Goal: Check status: Check status

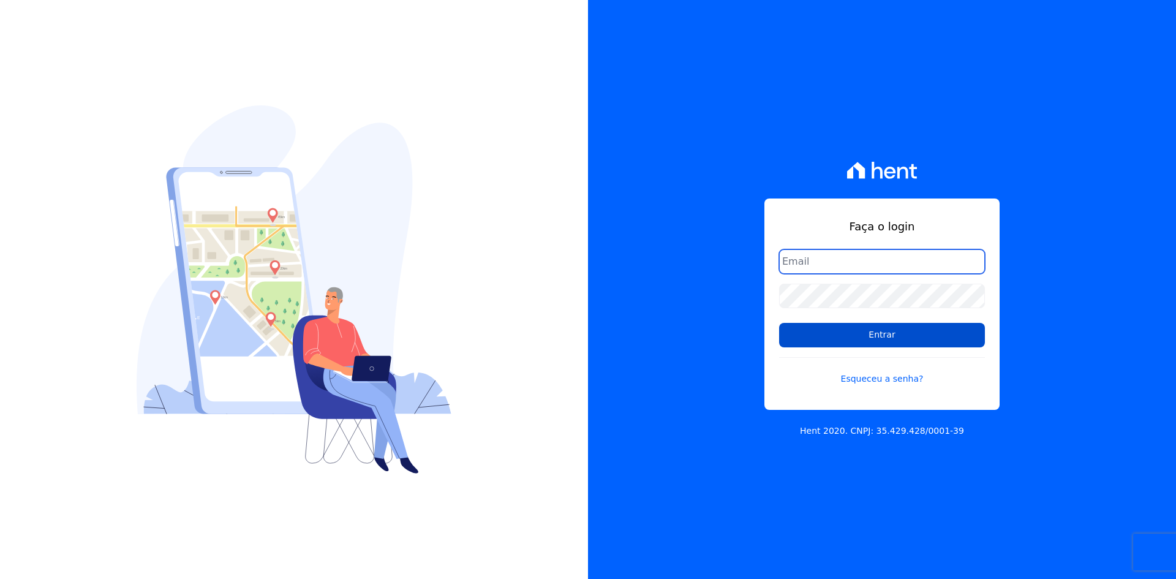
type input "[EMAIL_ADDRESS][DOMAIN_NAME]"
click at [811, 336] on input "Entrar" at bounding box center [882, 335] width 206 height 25
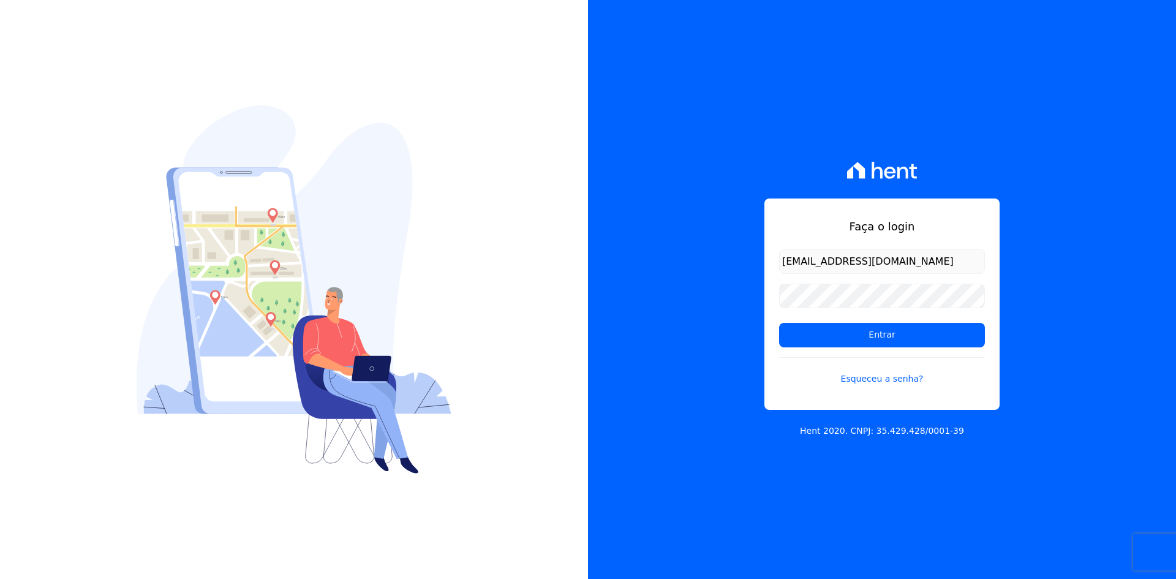
click at [634, 341] on div "Faça o login contato@grupokaiser.com.br Entrar Esqueceu a senha? Hent 2020. CNP…" at bounding box center [882, 289] width 588 height 579
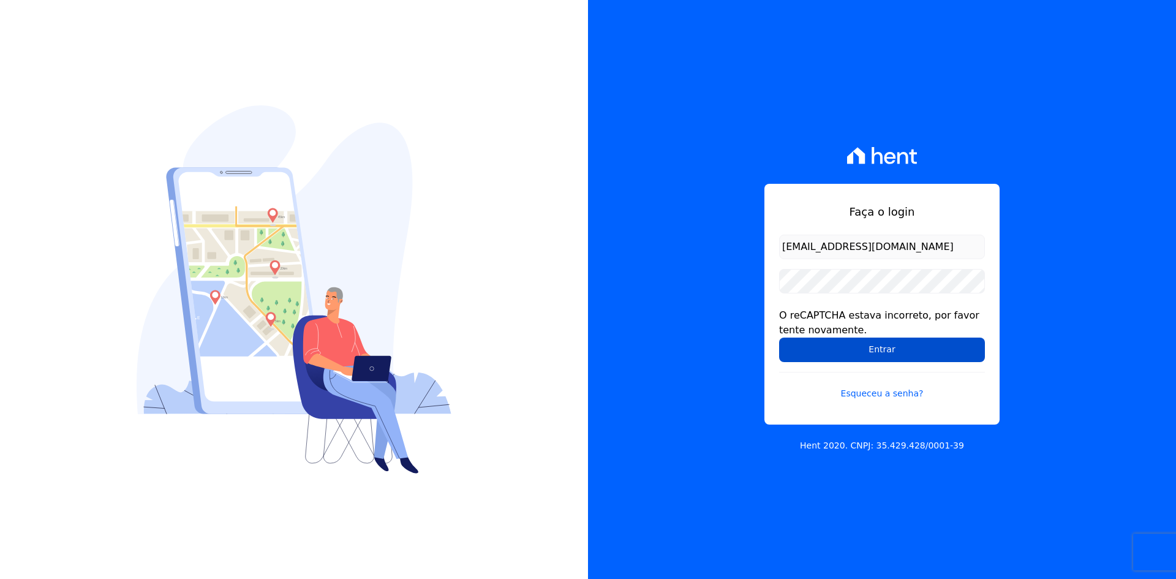
click at [793, 351] on input "Entrar" at bounding box center [882, 350] width 206 height 25
click at [906, 352] on input "Entrar" at bounding box center [882, 350] width 206 height 25
click at [800, 346] on input "Entrar" at bounding box center [882, 350] width 206 height 25
click at [684, 332] on div "Faça o login [EMAIL_ADDRESS][DOMAIN_NAME] O reCAPTCHA estava incorreto, por fav…" at bounding box center [882, 289] width 588 height 579
click at [809, 349] on input "Entrar" at bounding box center [882, 350] width 206 height 25
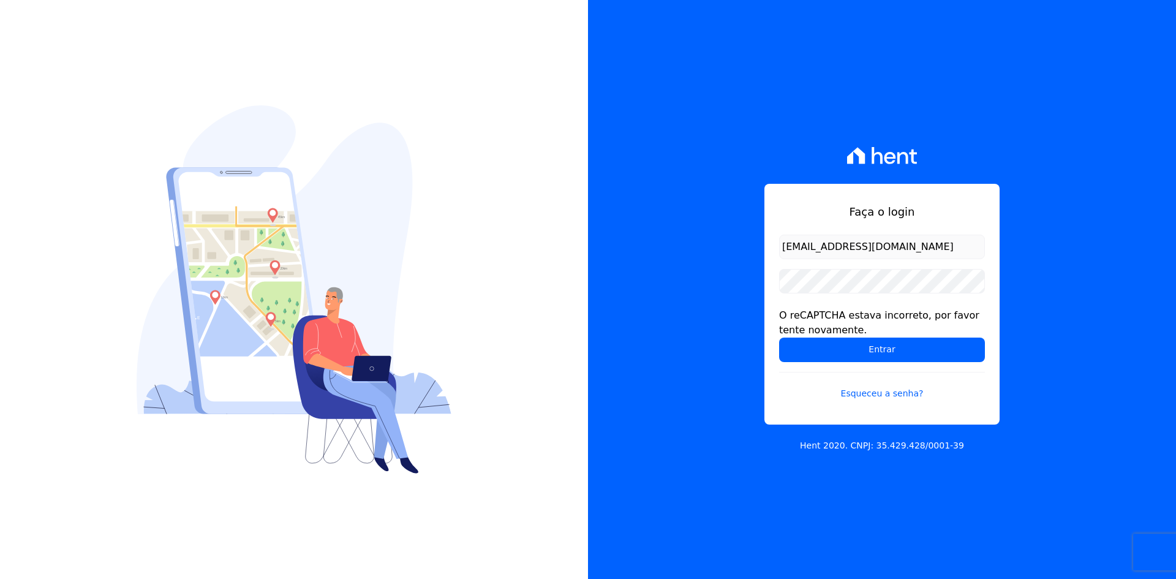
click at [717, 328] on div "Faça o login [EMAIL_ADDRESS][DOMAIN_NAME] O reCAPTCHA estava incorreto, por fav…" at bounding box center [882, 289] width 588 height 579
click at [797, 344] on input "Entrar" at bounding box center [882, 350] width 206 height 25
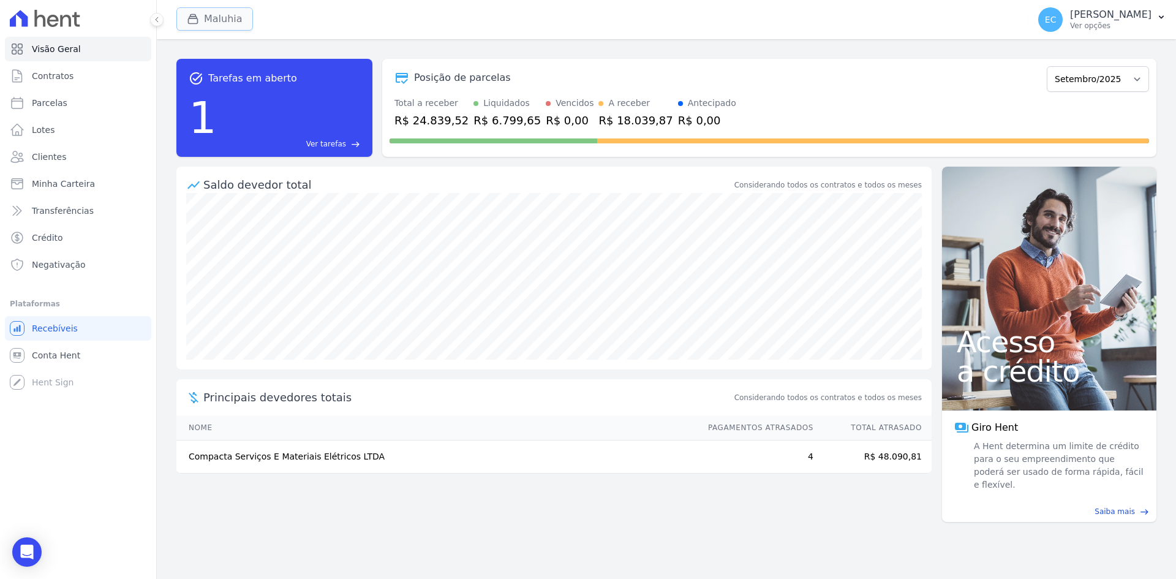
click at [196, 13] on icon "button" at bounding box center [193, 19] width 12 height 12
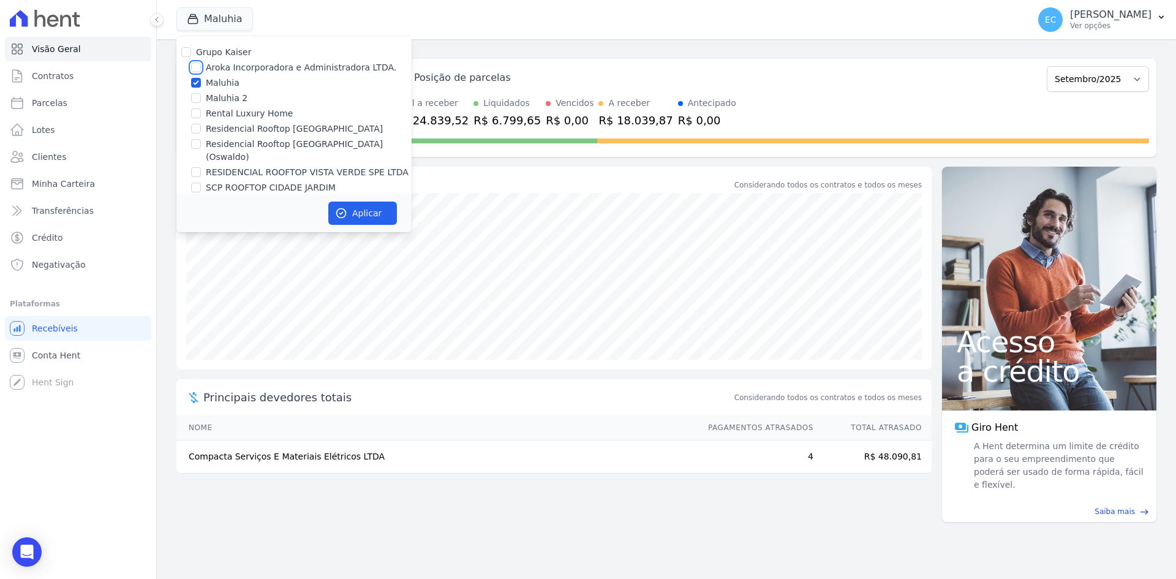
click at [194, 69] on input "Aroka Incorporadora e Administradora LTDA." at bounding box center [196, 67] width 10 height 10
checkbox input "true"
click at [194, 78] on input "Maluhia" at bounding box center [196, 83] width 10 height 10
checkbox input "false"
click at [348, 204] on button "Aplicar" at bounding box center [362, 213] width 69 height 23
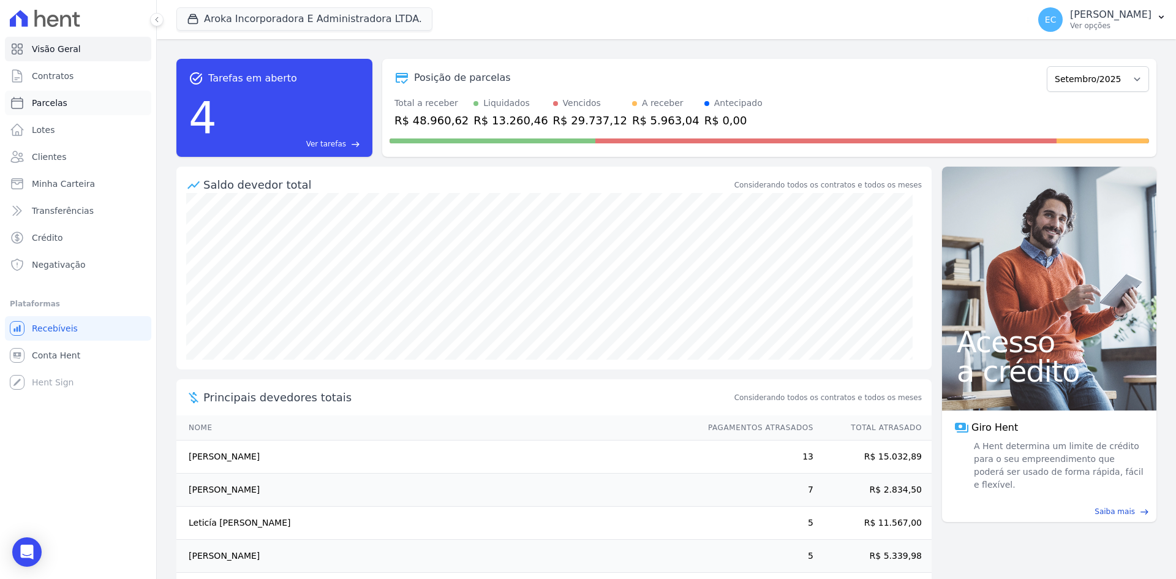
click at [67, 108] on link "Parcelas" at bounding box center [78, 103] width 146 height 25
select select
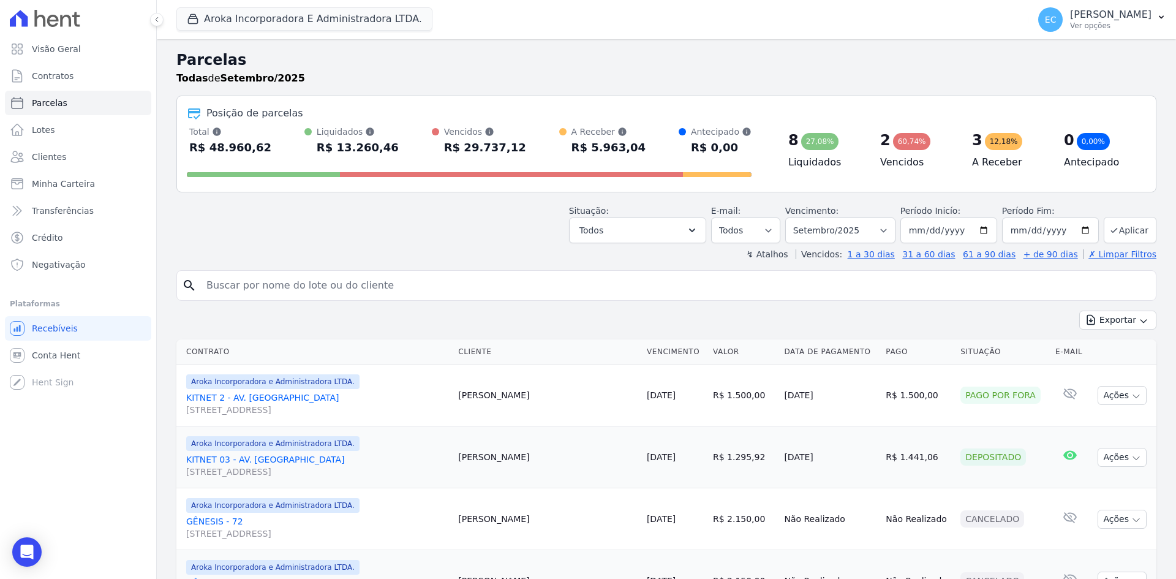
select select
click at [197, 14] on icon "button" at bounding box center [193, 19] width 12 height 12
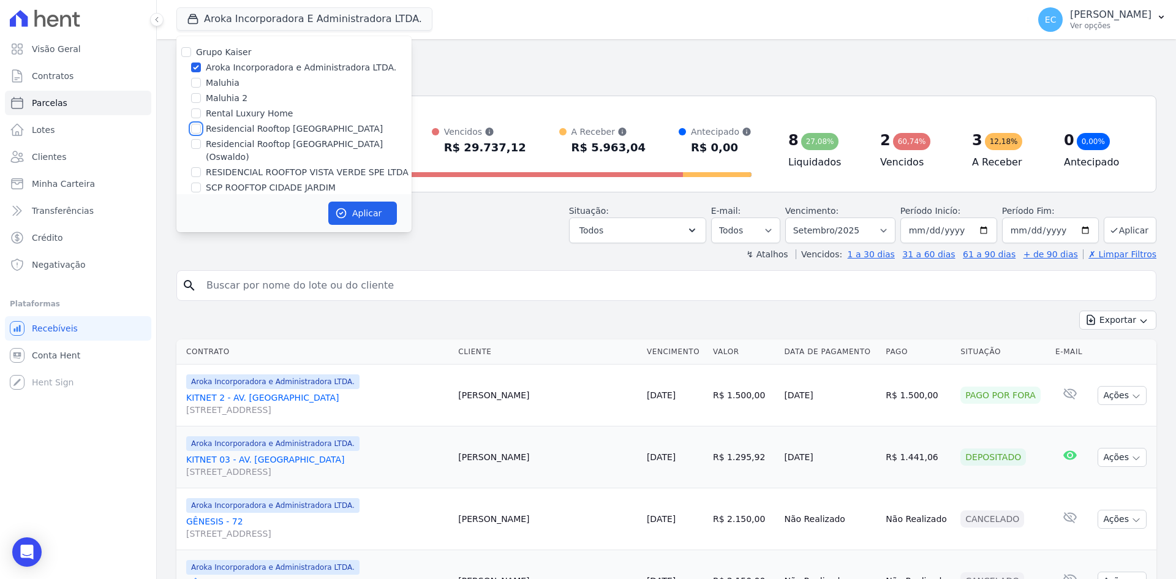
click at [197, 129] on input "Residencial Rooftop [GEOGRAPHIC_DATA]" at bounding box center [196, 129] width 10 height 10
checkbox input "true"
click at [197, 66] on input "Aroka Incorporadora e Administradora LTDA." at bounding box center [196, 67] width 10 height 10
checkbox input "false"
click at [348, 213] on button "Aplicar" at bounding box center [362, 213] width 69 height 23
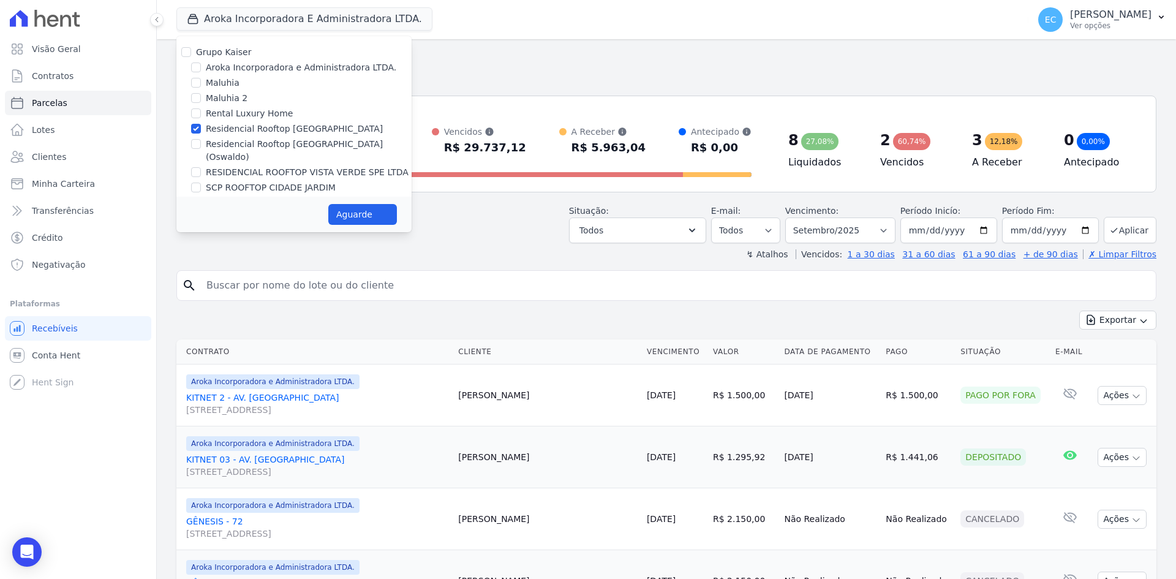
select select
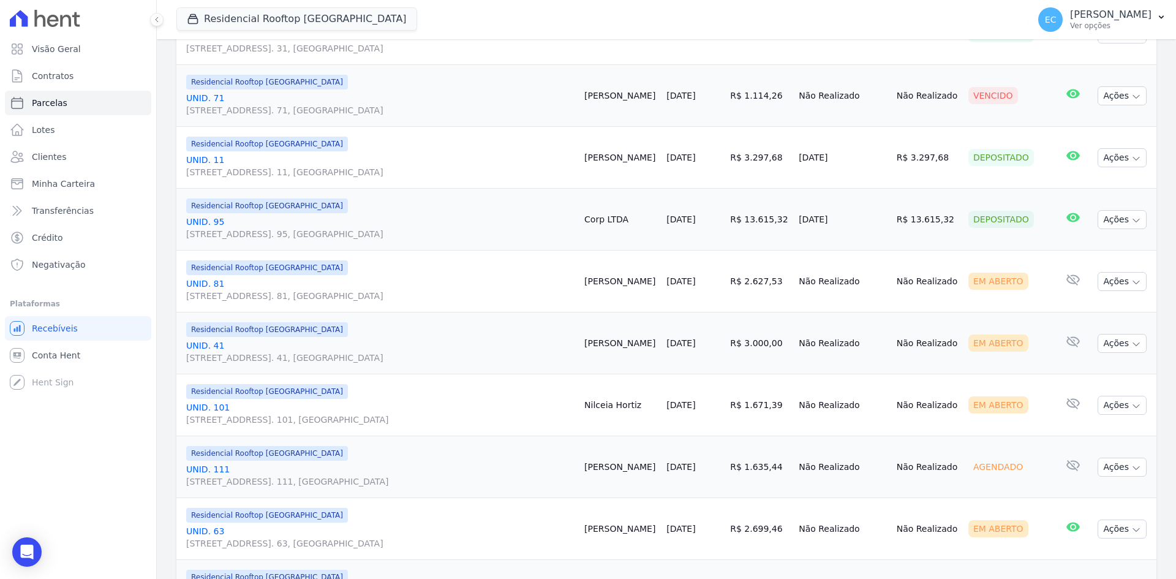
scroll to position [858, 0]
click at [219, 283] on link "UNID. 81 Alameda Harvey C Weeks, 54, Apto. 81, Cidade Vista Verde" at bounding box center [380, 288] width 388 height 25
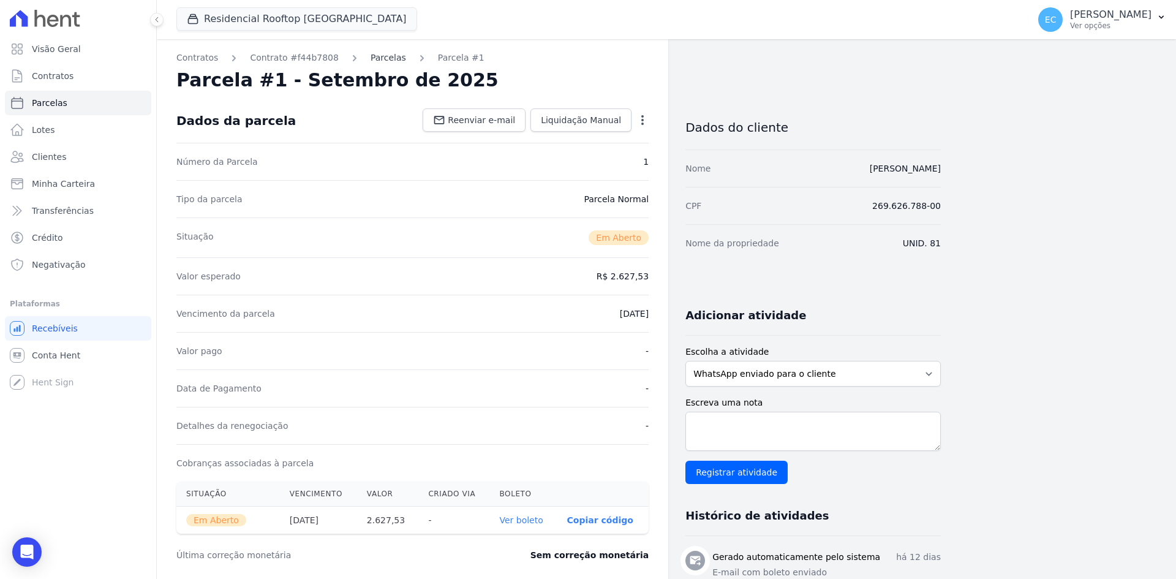
click at [376, 56] on link "Parcelas" at bounding box center [389, 57] width 36 height 13
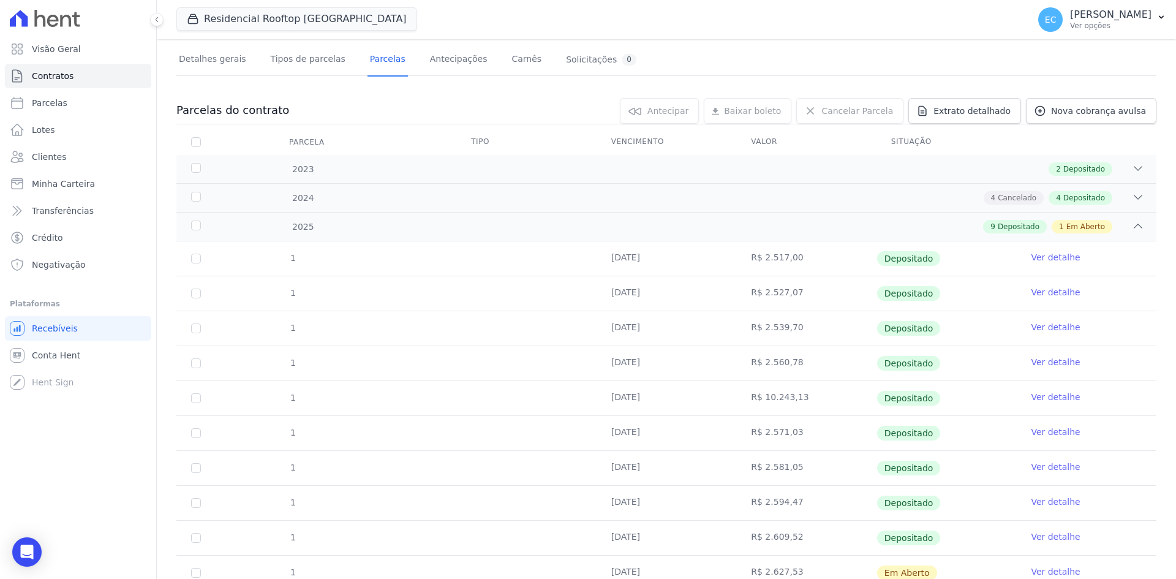
scroll to position [123, 0]
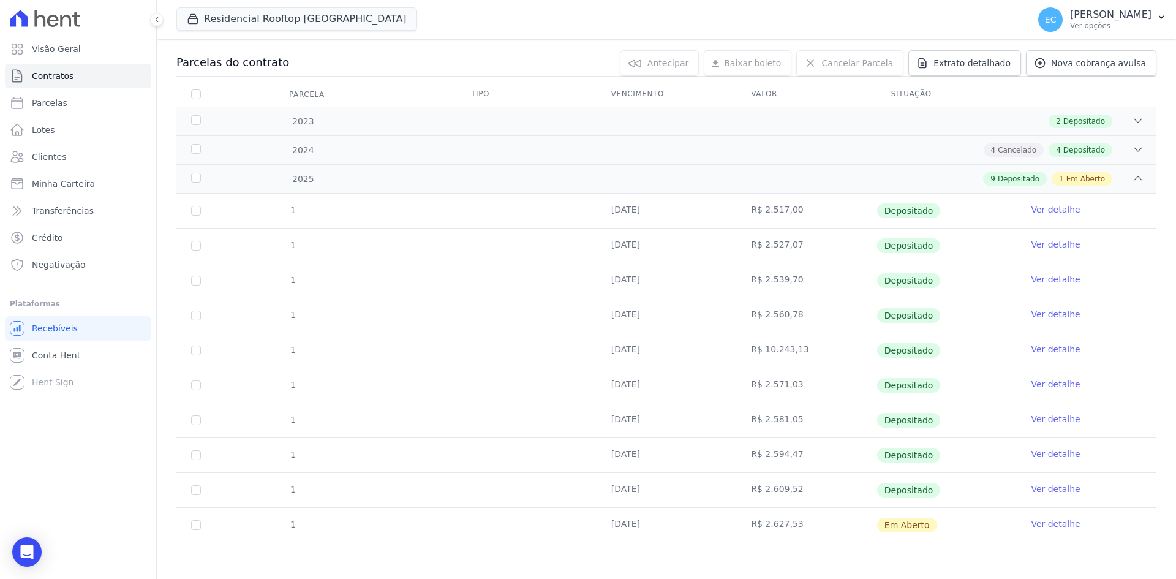
click at [1043, 527] on link "Ver detalhe" at bounding box center [1055, 524] width 49 height 12
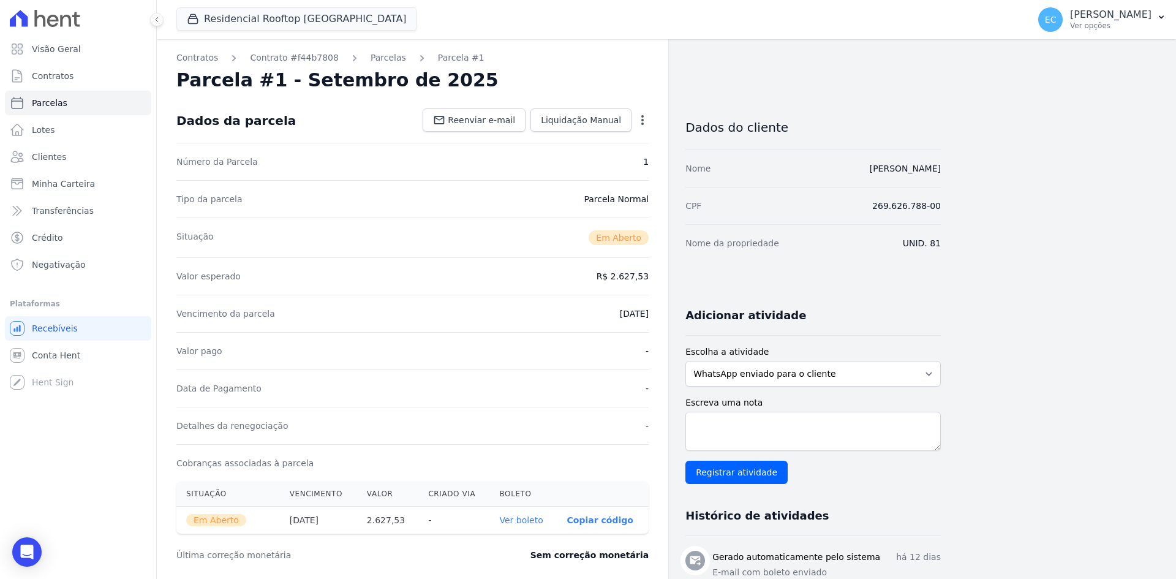
click at [539, 521] on link "Ver boleto" at bounding box center [521, 520] width 44 height 10
click at [40, 105] on span "Parcelas" at bounding box center [50, 103] width 36 height 12
select select
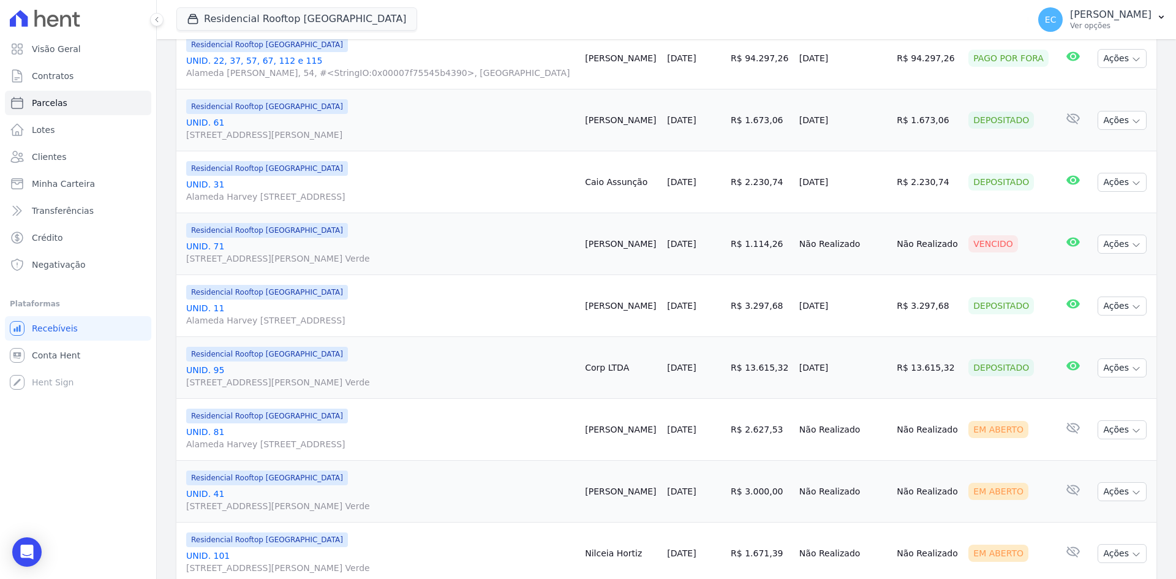
scroll to position [735, 0]
